Goal: Task Accomplishment & Management: Complete application form

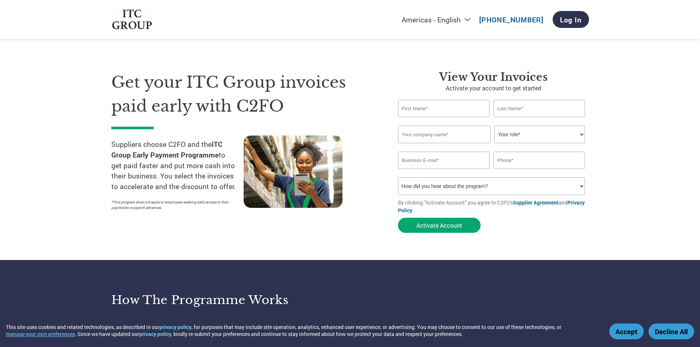
select select "en-[GEOGRAPHIC_DATA]"
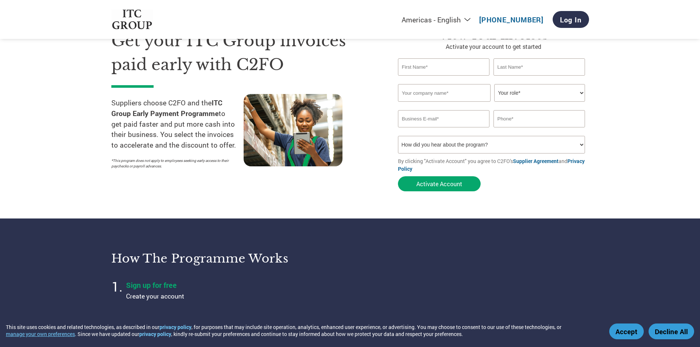
scroll to position [37, 0]
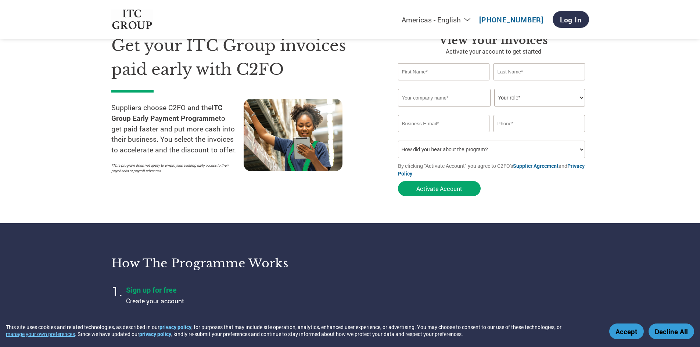
click at [579, 147] on select "How did you hear about the program? Received a letter Email Social Media Online…" at bounding box center [491, 150] width 187 height 18
select select "Email"
click at [398, 141] on select "How did you hear about the program? Received a letter Email Social Media Online…" at bounding box center [491, 150] width 187 height 18
click at [490, 129] on div at bounding box center [493, 123] width 191 height 17
click at [580, 154] on select "How did you hear about the program? Received a letter Email Social Media Online…" at bounding box center [491, 150] width 187 height 18
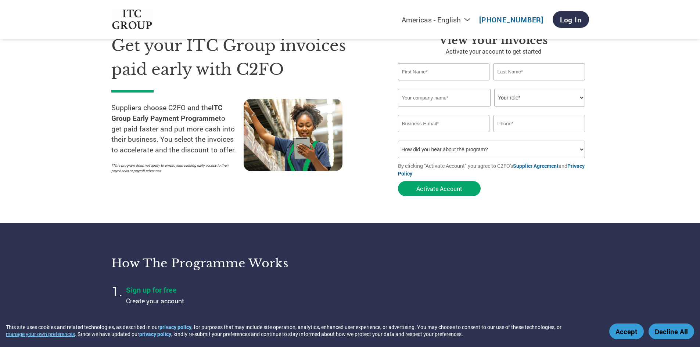
click at [398, 141] on select "How did you hear about the program? Received a letter Email Social Media Online…" at bounding box center [491, 150] width 187 height 18
click at [568, 152] on select "How did you hear about the program? Received a letter Email Social Media Online…" at bounding box center [491, 150] width 187 height 18
select select "Email"
click at [398, 141] on select "How did you hear about the program? Received a letter Email Social Media Online…" at bounding box center [491, 150] width 187 height 18
click at [458, 194] on button "Activate Account" at bounding box center [439, 188] width 83 height 15
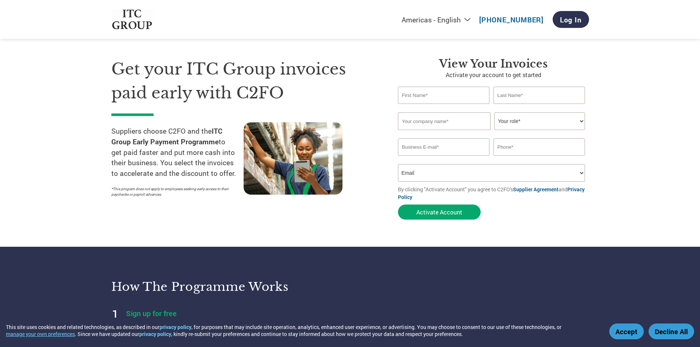
scroll to position [0, 0]
